Goal: Information Seeking & Learning: Learn about a topic

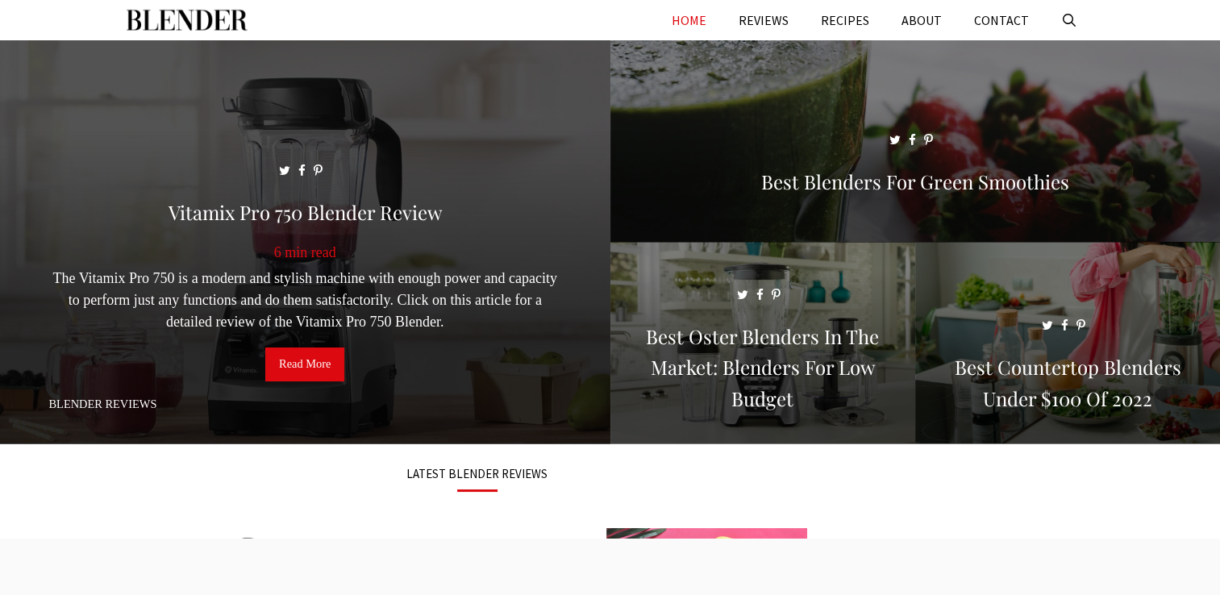
drag, startPoint x: 0, startPoint y: 0, endPoint x: 558, endPoint y: 131, distance: 573.1
click at [558, 131] on span at bounding box center [305, 249] width 610 height 418
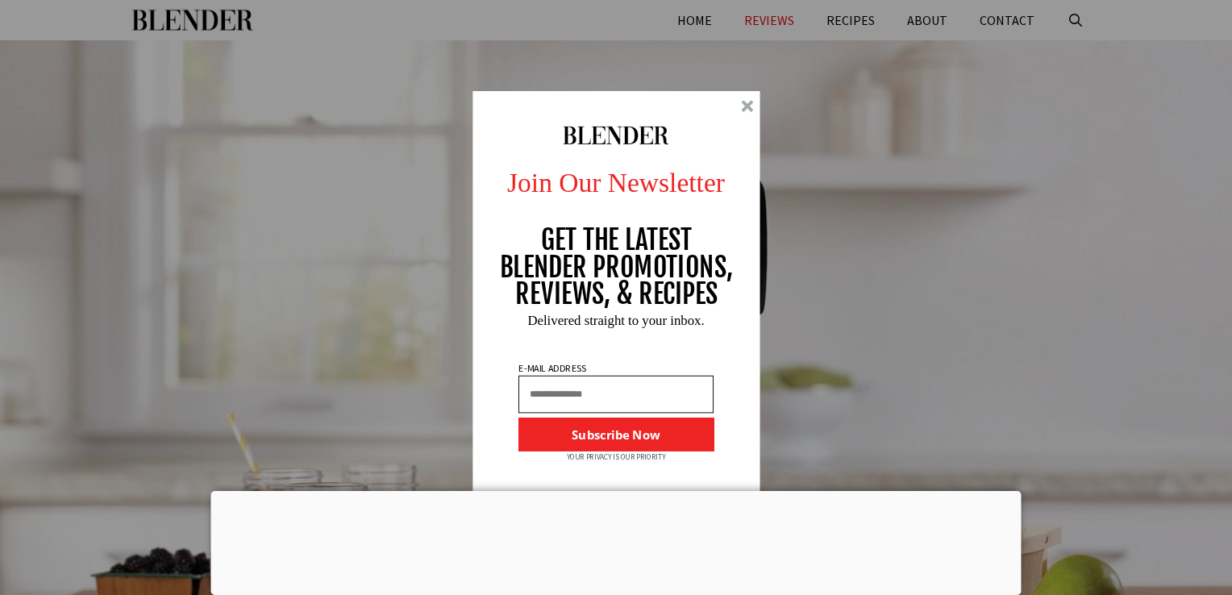
click at [739, 112] on div at bounding box center [617, 297] width 288 height 413
click at [755, 108] on div at bounding box center [617, 297] width 288 height 413
click at [752, 108] on div at bounding box center [747, 106] width 12 height 12
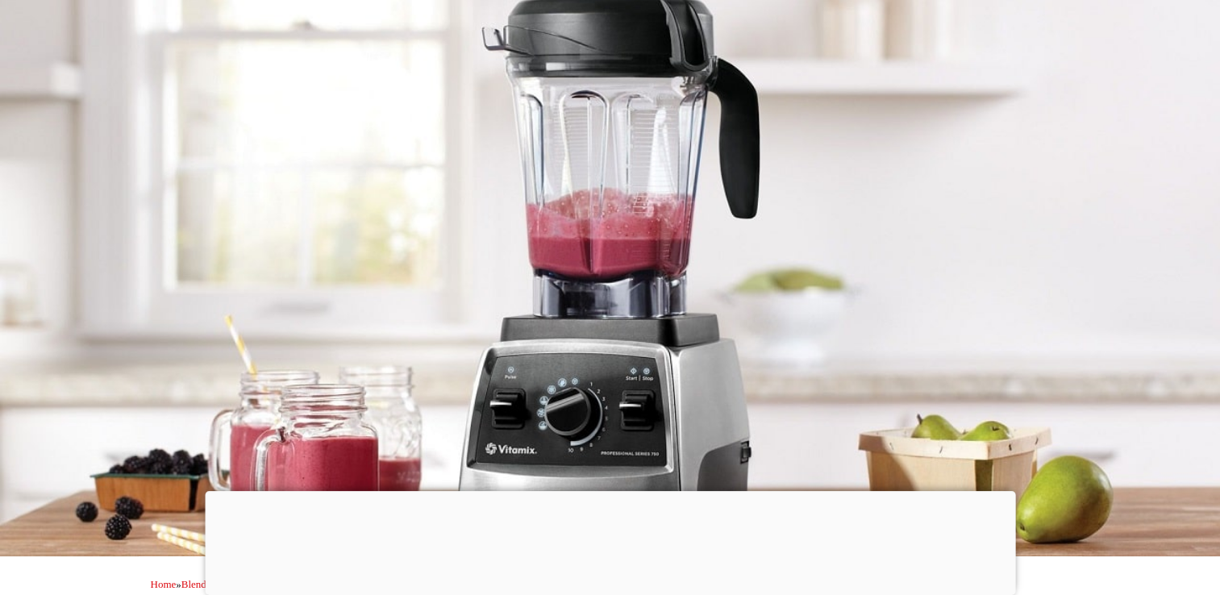
scroll to position [81, 0]
